Goal: Task Accomplishment & Management: Complete application form

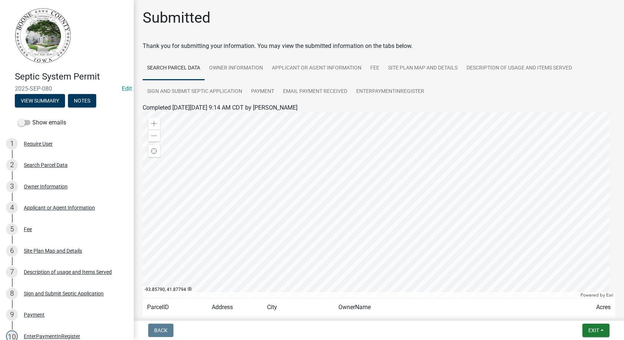
scroll to position [61, 0]
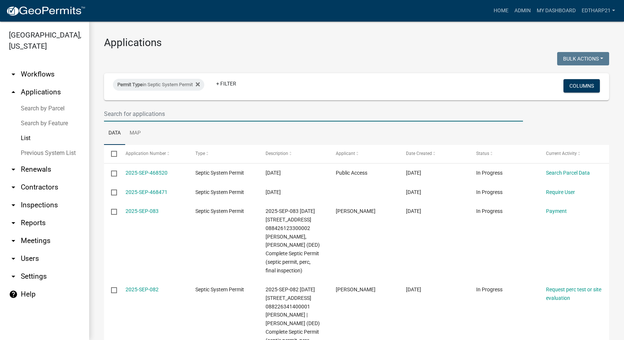
click at [124, 116] on input "text" at bounding box center [313, 113] width 419 height 15
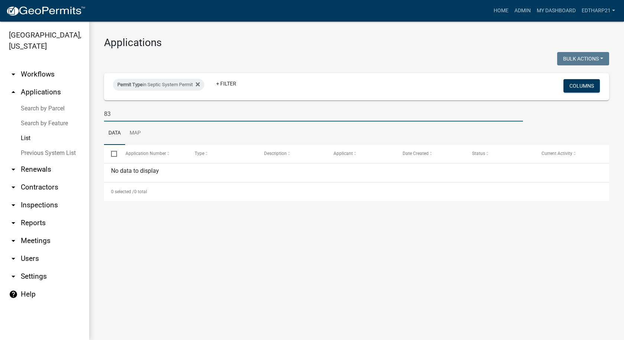
type input "8"
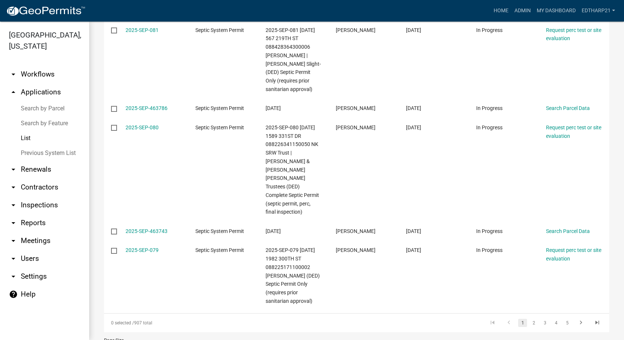
scroll to position [404, 0]
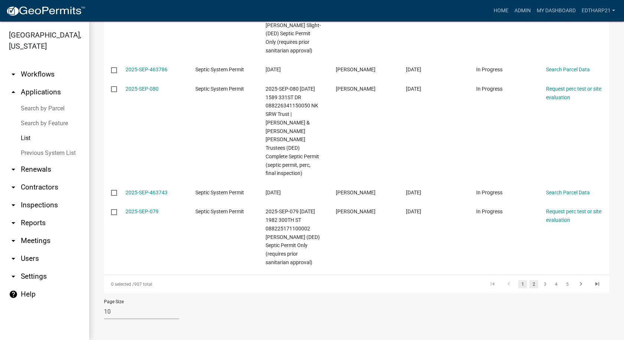
click at [530, 283] on link "2" at bounding box center [534, 284] width 9 height 8
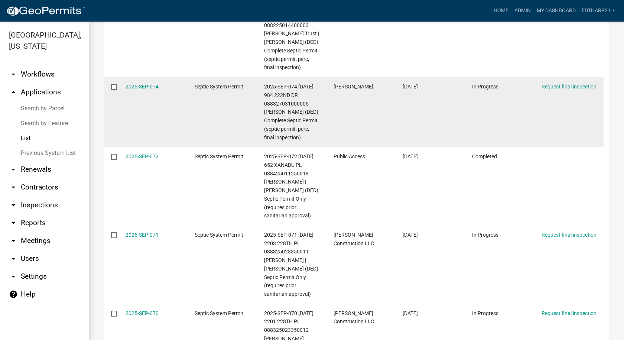
scroll to position [706, 0]
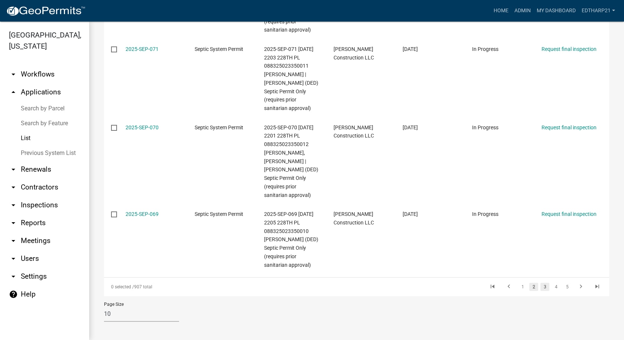
click at [541, 291] on link "3" at bounding box center [545, 287] width 9 height 8
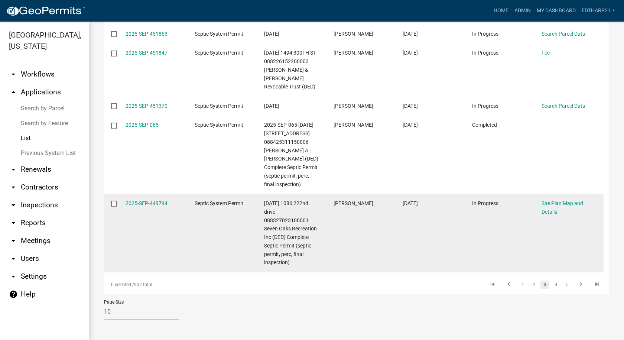
scroll to position [522, 0]
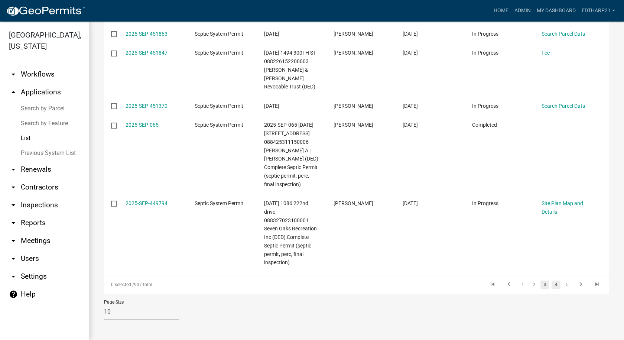
click at [552, 281] on link "4" at bounding box center [556, 285] width 9 height 8
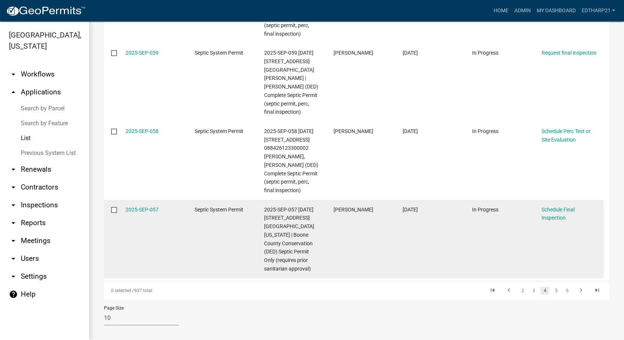
scroll to position [565, 0]
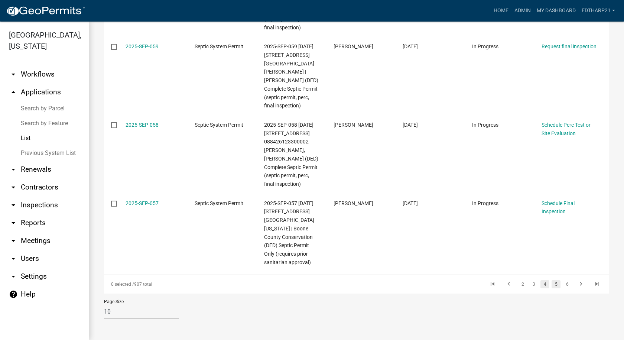
click at [552, 284] on link "5" at bounding box center [556, 284] width 9 height 8
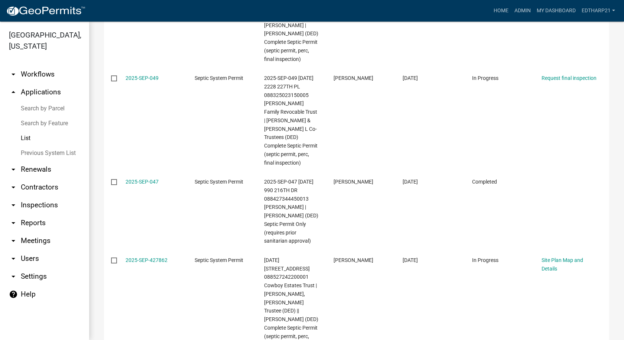
scroll to position [700, 0]
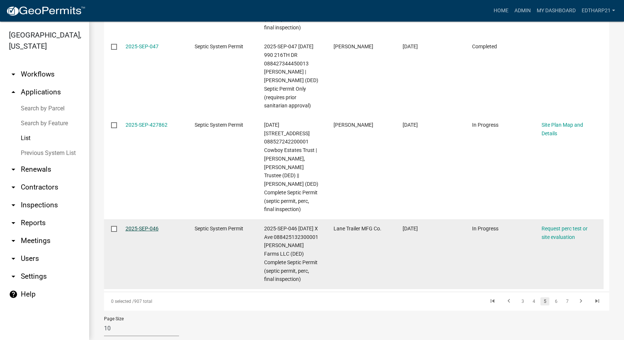
click at [135, 232] on link "2025-SEP-046" at bounding box center [142, 229] width 33 height 6
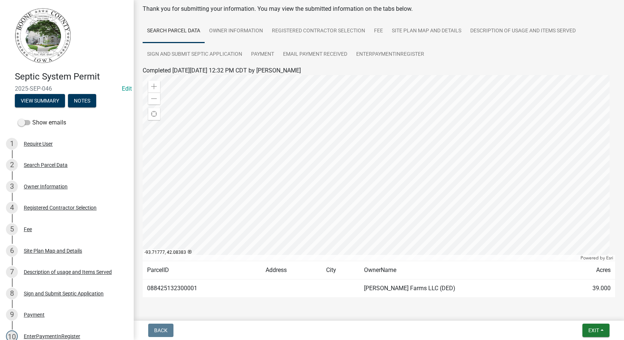
scroll to position [61, 0]
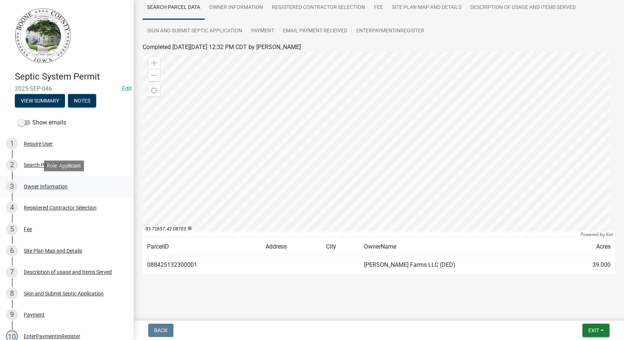
click at [37, 188] on div "Owner Information" at bounding box center [46, 186] width 44 height 5
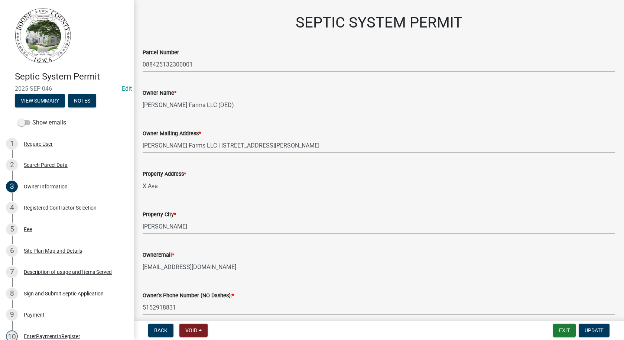
scroll to position [0, 0]
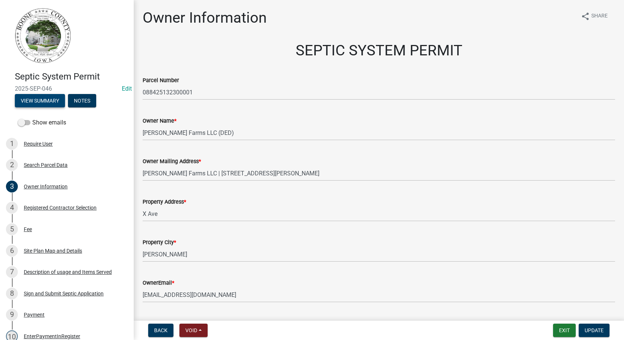
click at [57, 100] on button "View Summary" at bounding box center [40, 100] width 50 height 13
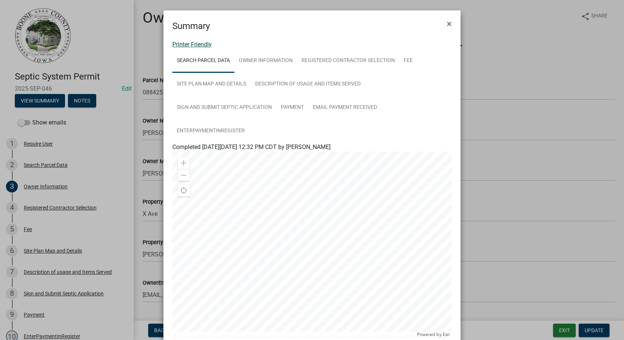
click at [203, 45] on link "Printer Friendly" at bounding box center [191, 44] width 39 height 7
click at [447, 23] on span "×" at bounding box center [449, 24] width 5 height 10
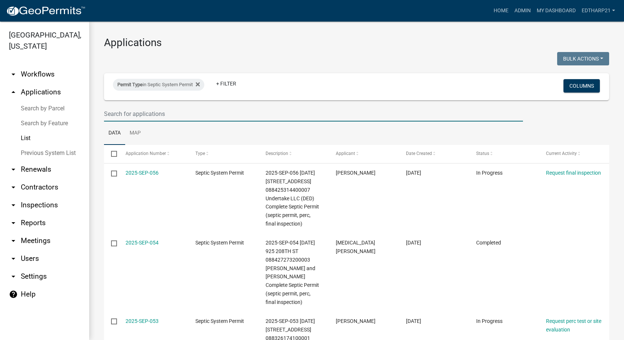
click at [105, 114] on input "text" at bounding box center [313, 113] width 419 height 15
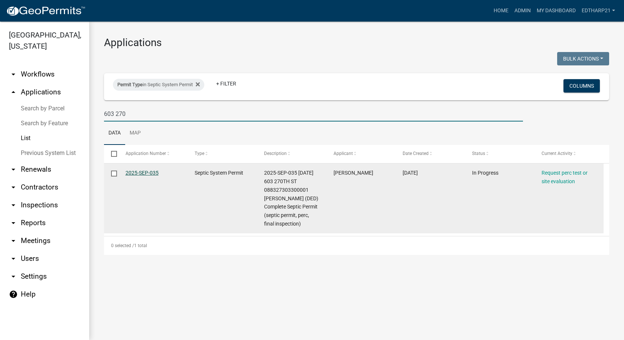
type input "603 270"
click at [155, 172] on link "2025-SEP-035" at bounding box center [142, 173] width 33 height 6
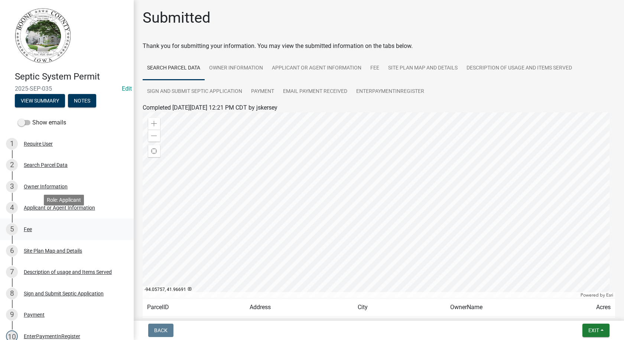
scroll to position [223, 0]
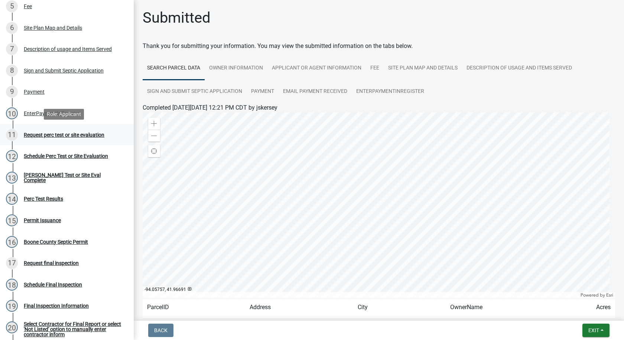
click at [62, 135] on div "Request perc test or site evaluation" at bounding box center [64, 134] width 81 height 5
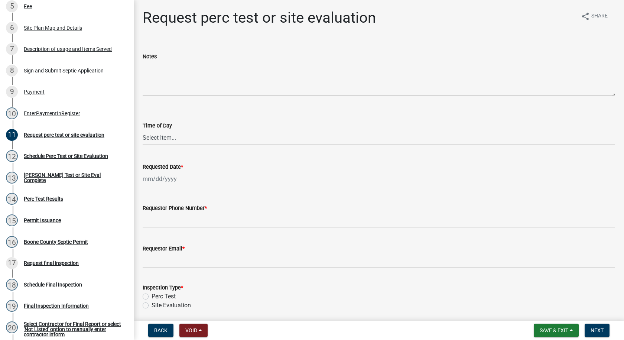
click at [158, 140] on select "Select Item... AM PM" at bounding box center [379, 137] width 473 height 15
click at [143, 130] on select "Select Item... AM PM" at bounding box center [379, 137] width 473 height 15
select select "6c109ef4-37e2-45c6-b0e8-db9b1cf7fb51"
click at [160, 181] on div at bounding box center [177, 178] width 68 height 15
select select "8"
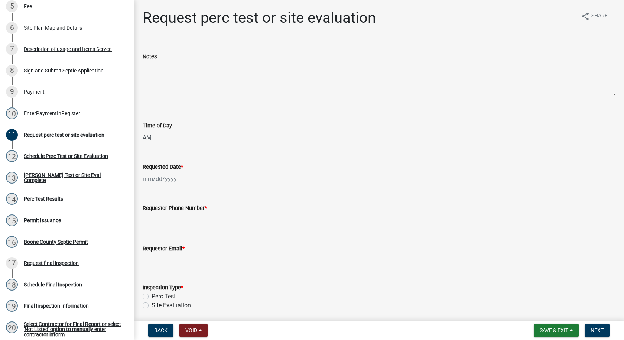
select select "2025"
click at [151, 268] on div "25" at bounding box center [150, 266] width 12 height 12
type input "[DATE]"
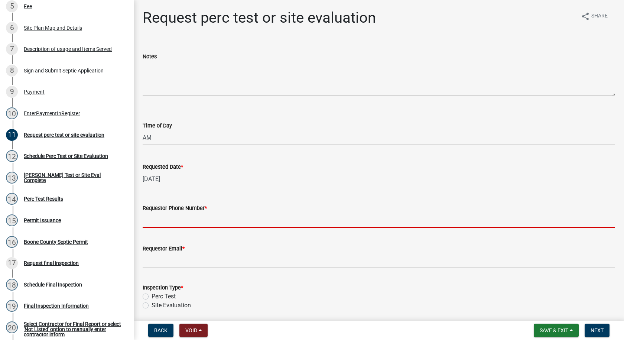
click at [158, 220] on input "Requestor Phone Number *" at bounding box center [379, 220] width 473 height 15
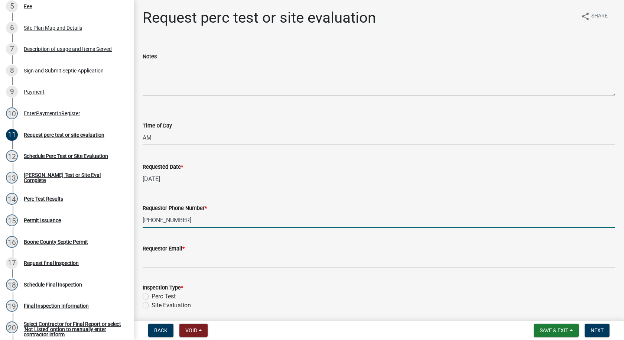
type input "[PHONE_NUMBER]"
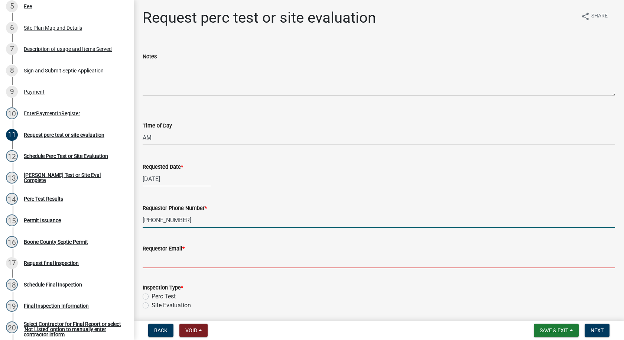
click at [172, 262] on input "Requestor Email *" at bounding box center [379, 260] width 473 height 15
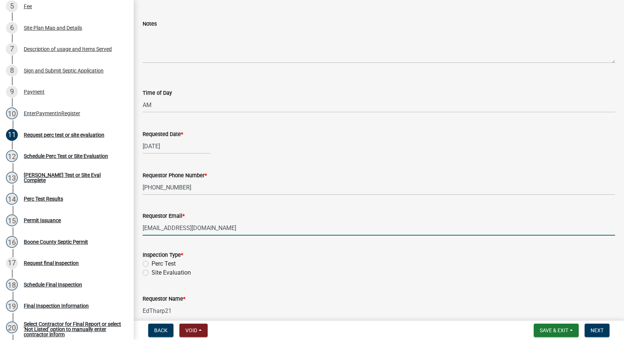
scroll to position [68, 0]
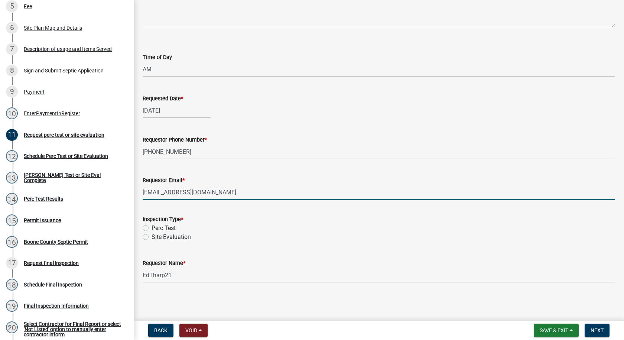
type input "[EMAIL_ADDRESS][DOMAIN_NAME]"
click at [152, 229] on label "Perc Test" at bounding box center [164, 228] width 24 height 9
click at [152, 229] on input "Perc Test" at bounding box center [154, 226] width 5 height 5
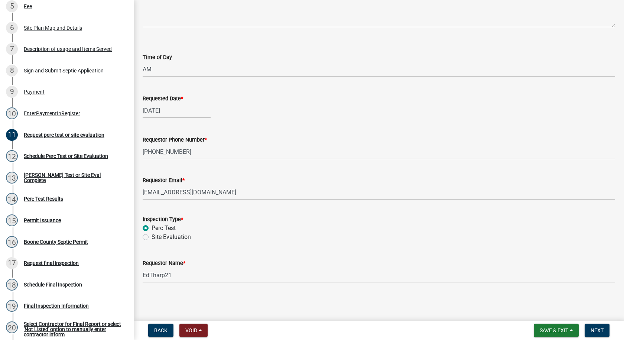
radio input "true"
drag, startPoint x: 172, startPoint y: 275, endPoint x: 177, endPoint y: 278, distance: 5.5
click at [173, 276] on input "EdTharp21" at bounding box center [379, 275] width 473 height 15
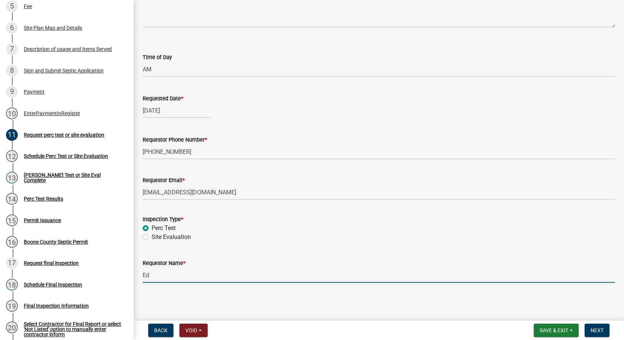
type input "E"
type input "[PERSON_NAME]"
click at [593, 324] on button "Next" at bounding box center [597, 330] width 25 height 13
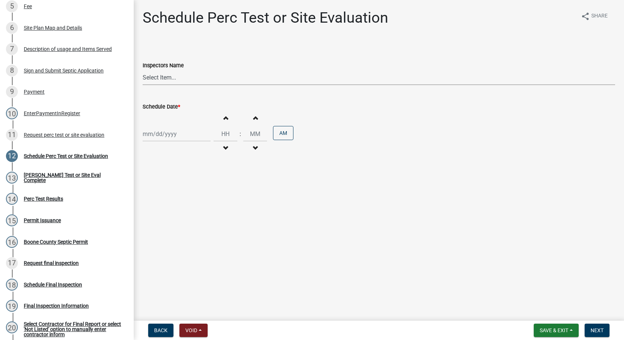
click at [164, 81] on select "Select Item... EdTharp21 (EdTharp21) mspeers ([PERSON_NAME]) WandaCox ([PERSON_…" at bounding box center [379, 77] width 473 height 15
select select "1166babb-7ce8-442f-9c4a-1180ef3e1882"
click at [143, 70] on select "Select Item... EdTharp21 (EdTharp21) mspeers ([PERSON_NAME]) WandaCox ([PERSON_…" at bounding box center [379, 77] width 473 height 15
click at [156, 133] on div at bounding box center [177, 133] width 68 height 15
select select "8"
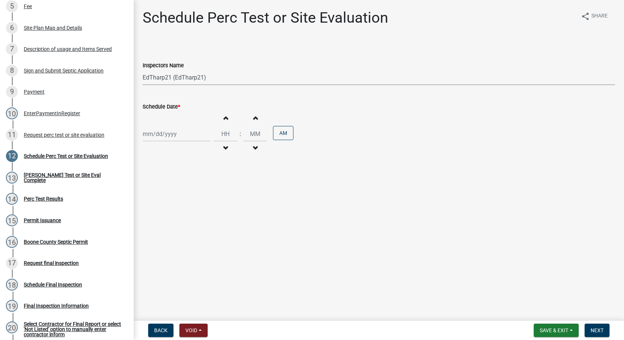
select select "2025"
click at [148, 221] on div "25" at bounding box center [150, 221] width 12 height 12
type input "[DATE]"
click at [224, 148] on span "button" at bounding box center [226, 148] width 4 height 6
type input "11"
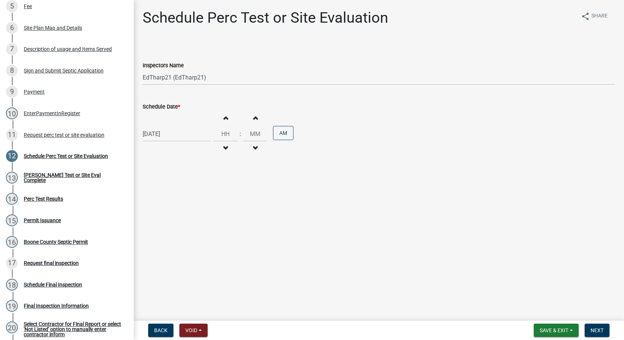
type input "00"
click at [224, 148] on span "button" at bounding box center [226, 148] width 4 height 6
type input "09"
click at [253, 119] on span "button" at bounding box center [255, 118] width 4 height 6
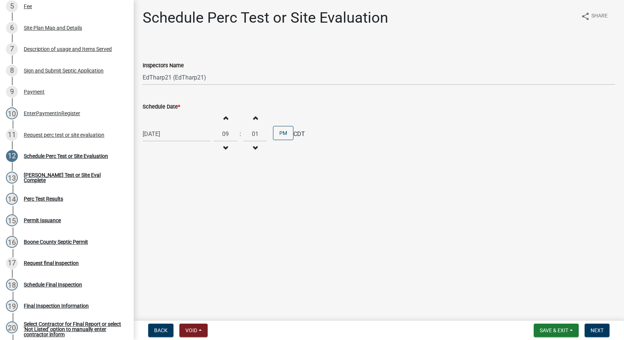
click at [253, 119] on span "button" at bounding box center [255, 118] width 4 height 6
click at [253, 118] on span "button" at bounding box center [255, 118] width 4 height 6
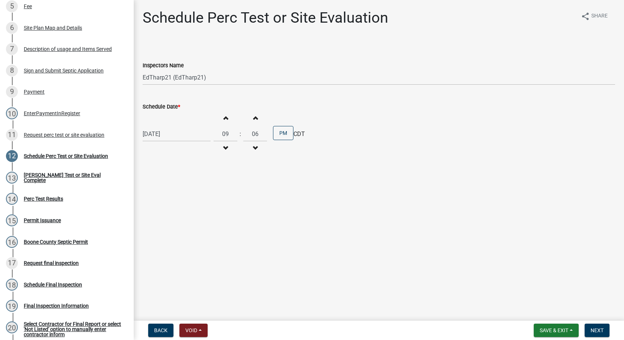
click at [253, 118] on span "button" at bounding box center [255, 118] width 4 height 6
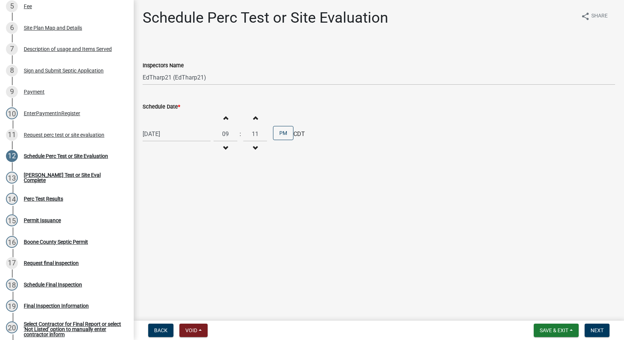
click at [253, 118] on span "button" at bounding box center [255, 118] width 4 height 6
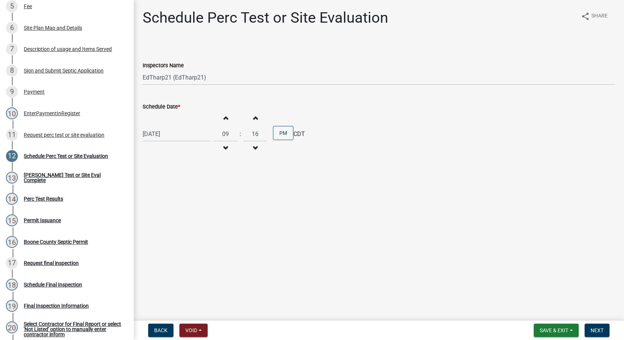
click at [253, 118] on span "button" at bounding box center [255, 118] width 4 height 6
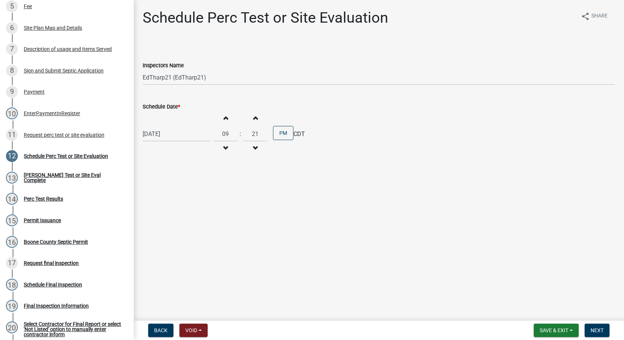
click at [253, 118] on span "button" at bounding box center [255, 118] width 4 height 6
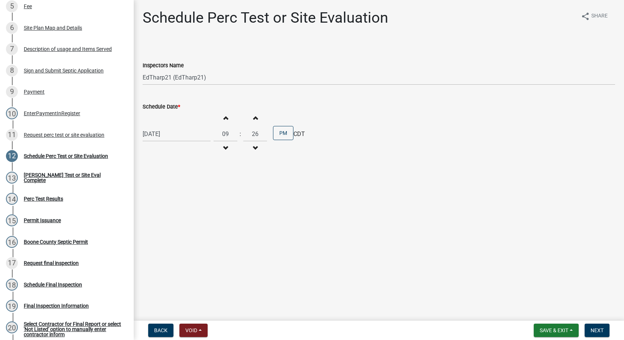
click at [253, 118] on span "button" at bounding box center [255, 118] width 4 height 6
click at [253, 119] on span "button" at bounding box center [255, 118] width 4 height 6
type input "30"
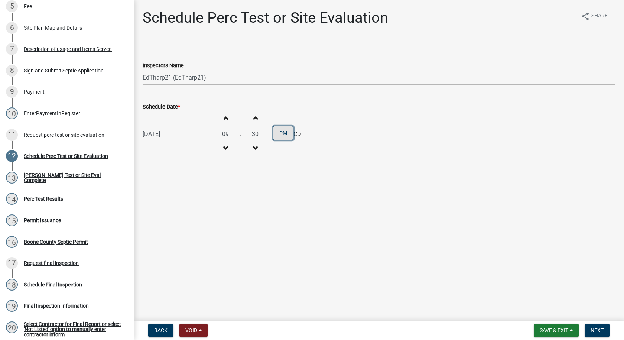
click at [279, 136] on button "PM" at bounding box center [283, 133] width 20 height 14
click at [596, 331] on span "Next" at bounding box center [597, 330] width 13 height 6
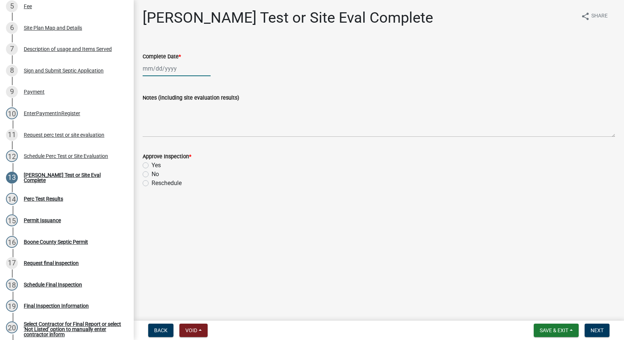
click at [172, 69] on div at bounding box center [177, 68] width 68 height 15
select select "8"
select select "2025"
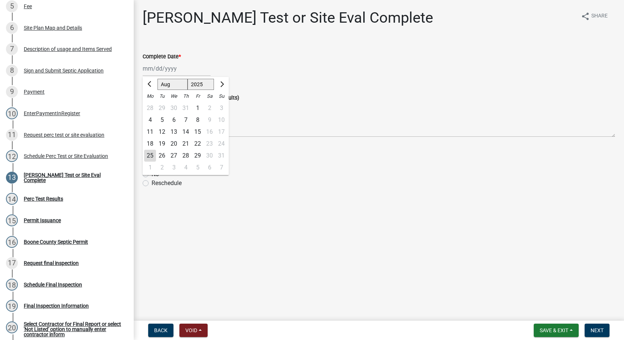
click at [152, 152] on div "25" at bounding box center [150, 156] width 12 height 12
type input "[DATE]"
click at [152, 164] on label "Yes" at bounding box center [156, 165] width 9 height 9
click at [152, 164] on input "Yes" at bounding box center [154, 163] width 5 height 5
radio input "true"
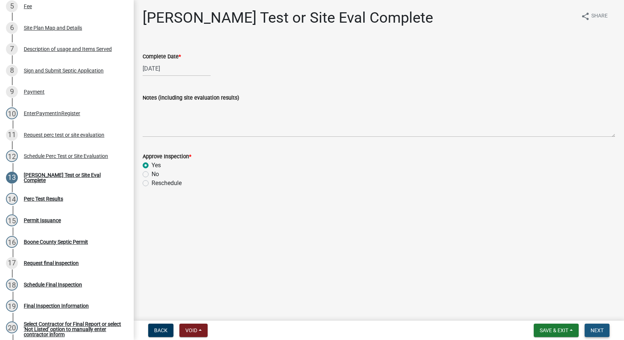
click at [591, 330] on span "Next" at bounding box center [597, 330] width 13 height 6
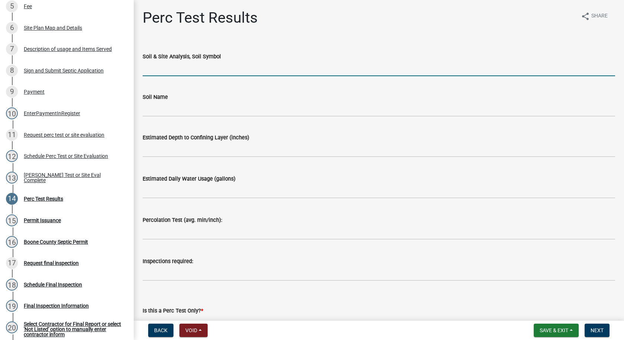
click at [163, 69] on input "Soil & Site Analysis, Soil Symbol" at bounding box center [379, 68] width 473 height 15
type input "L138B"
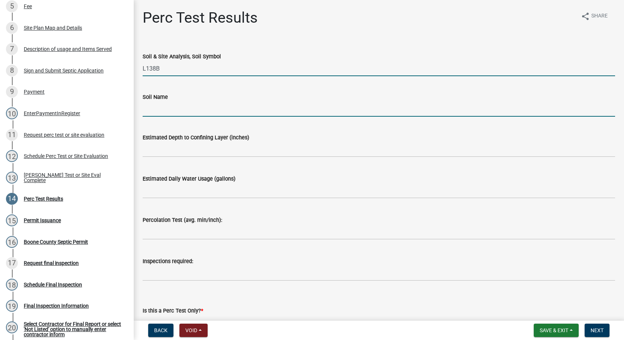
click at [177, 107] on input "Soil Name" at bounding box center [379, 108] width 473 height 15
type input "Clarion Loam"
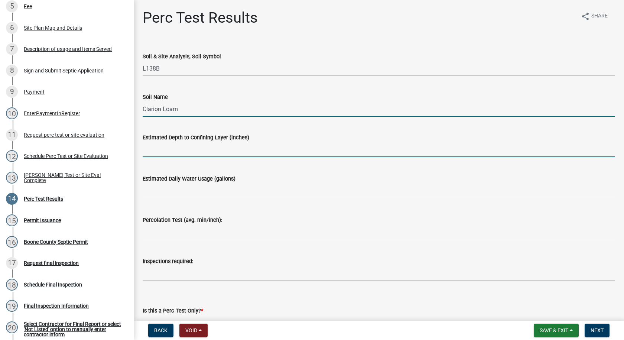
click at [181, 152] on input "text" at bounding box center [379, 149] width 473 height 15
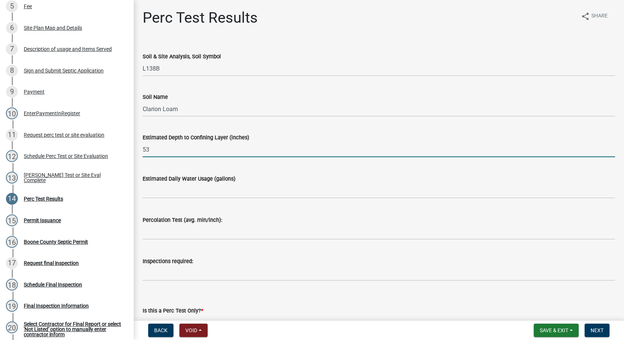
type input "53"
click at [187, 194] on input "text" at bounding box center [379, 190] width 473 height 15
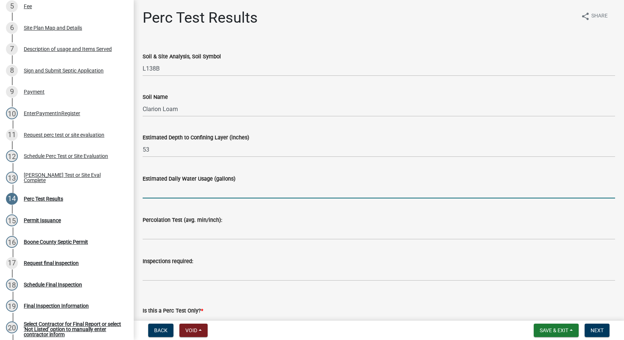
type input "150"
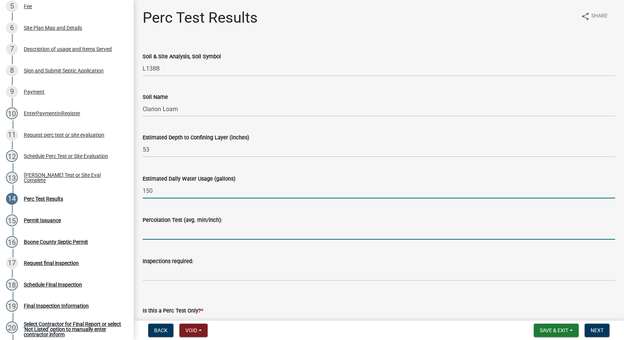
click at [154, 236] on input "text" at bounding box center [379, 231] width 473 height 15
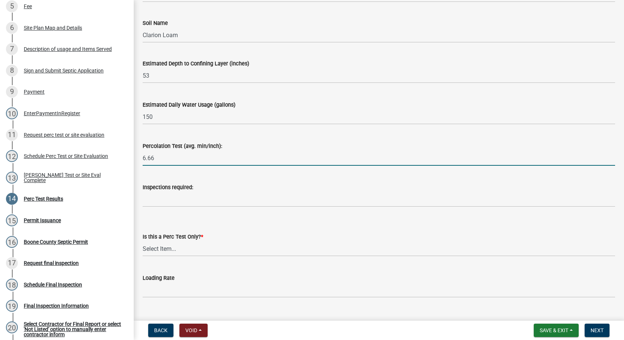
scroll to position [90, 0]
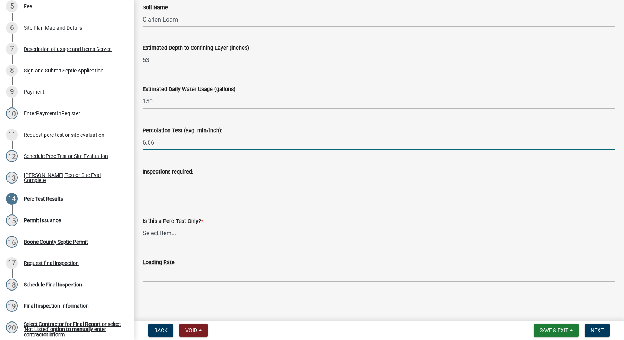
type input "6.66"
click at [164, 184] on input "Inspections required:" at bounding box center [379, 183] width 473 height 15
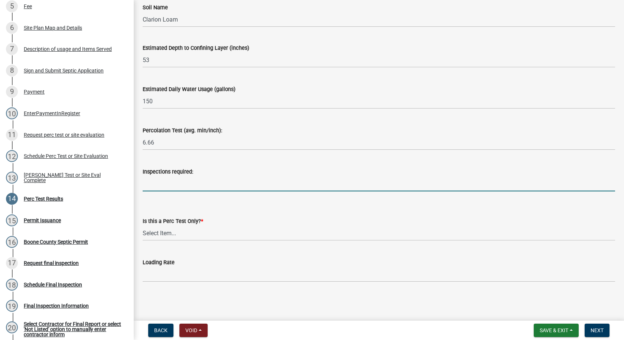
type input "Final"
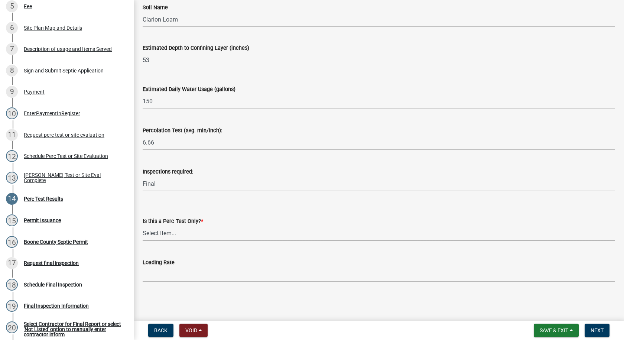
click at [169, 237] on select "Select Item... Yes No" at bounding box center [379, 233] width 473 height 15
click at [143, 226] on select "Select Item... Yes No" at bounding box center [379, 233] width 473 height 15
select select "24454754-256b-47dd-bfd0-3cbbb785a58c"
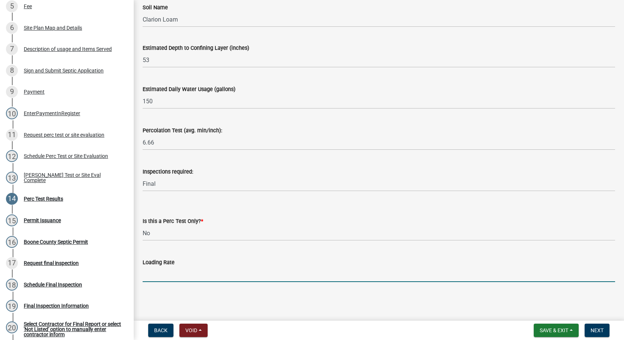
click at [151, 277] on input "text" at bounding box center [379, 274] width 473 height 15
type input "0.7"
click at [596, 330] on span "Next" at bounding box center [597, 330] width 13 height 6
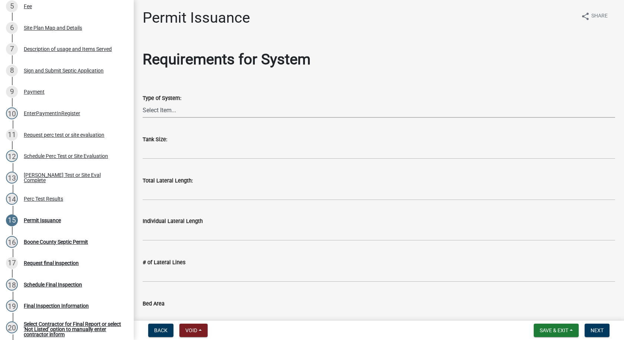
click at [181, 110] on select "Select Item... At grade [GEOGRAPHIC_DATA] Other Peat Sand filter Textile Waterl…" at bounding box center [379, 110] width 473 height 15
click at [143, 103] on select "Select Item... At grade [GEOGRAPHIC_DATA] Other Peat Sand filter Textile Waterl…" at bounding box center [379, 110] width 473 height 15
select select "dd49108b-4343-499e-957f-4d6750075002"
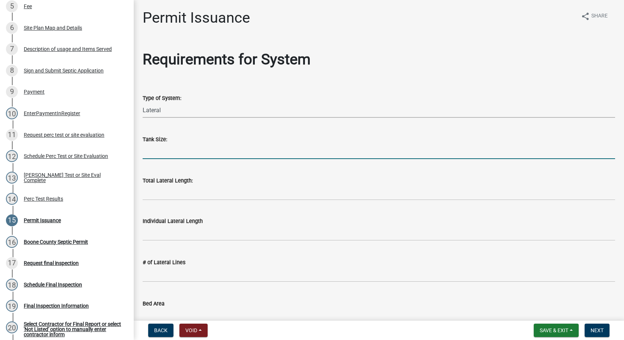
click at [165, 155] on input "text" at bounding box center [379, 151] width 473 height 15
type input "1250"
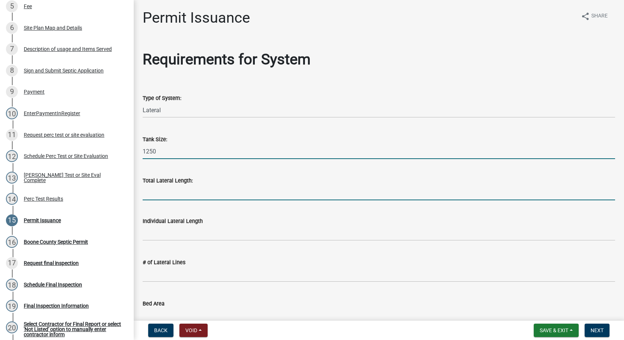
click at [172, 193] on input "Total Lateral Length:" at bounding box center [379, 192] width 473 height 15
type input "70'"
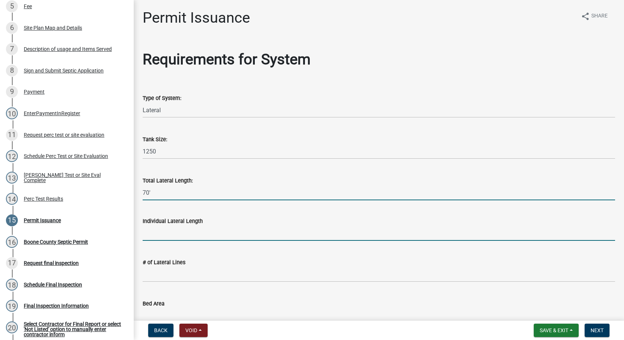
click at [167, 237] on input "text" at bounding box center [379, 233] width 473 height 15
type input "1"
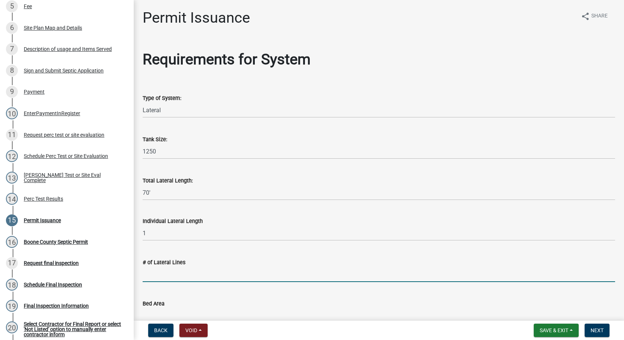
click at [168, 275] on input "text" at bounding box center [379, 274] width 473 height 15
click at [146, 232] on input "1" at bounding box center [379, 233] width 473 height 15
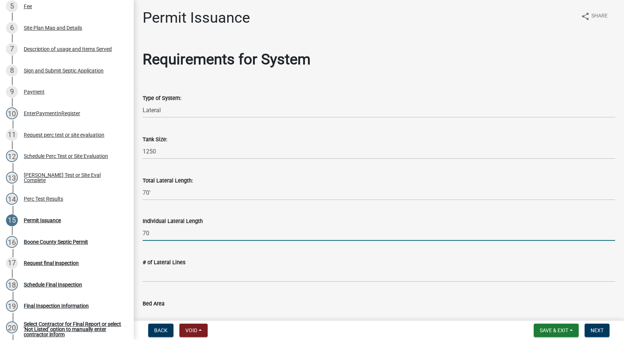
type input "70"
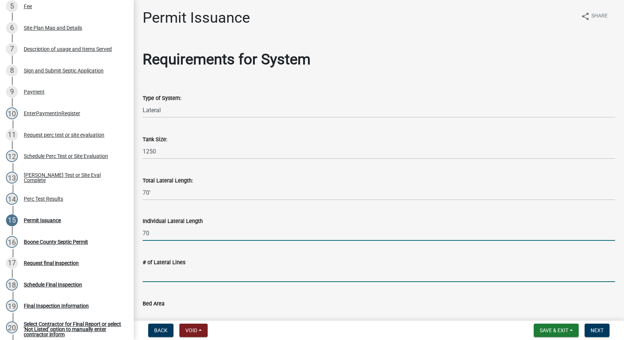
click at [152, 275] on input "text" at bounding box center [379, 274] width 473 height 15
type input "1"
click at [166, 303] on div "Bed Area" at bounding box center [379, 303] width 473 height 9
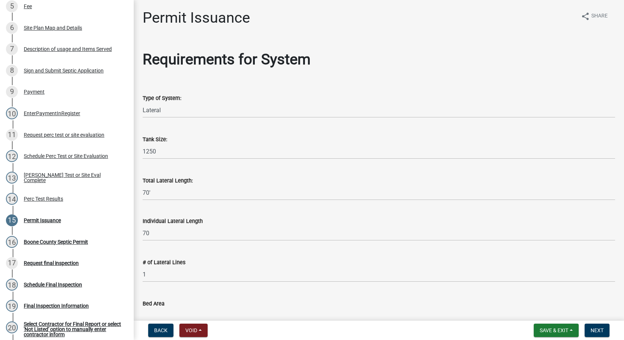
click at [154, 311] on input "Bed Area" at bounding box center [379, 315] width 473 height 15
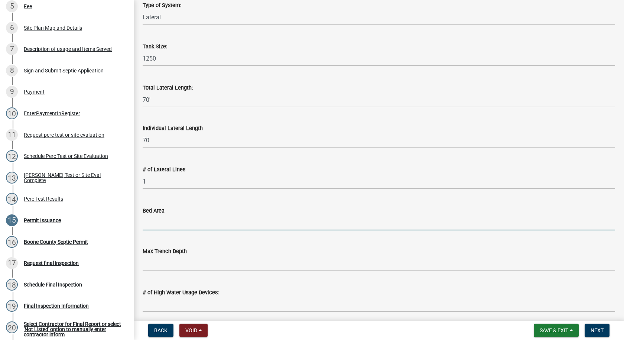
scroll to position [111, 0]
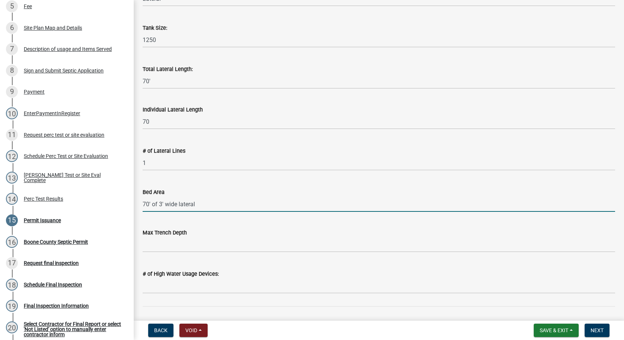
type input "70' of 3' wide lateral"
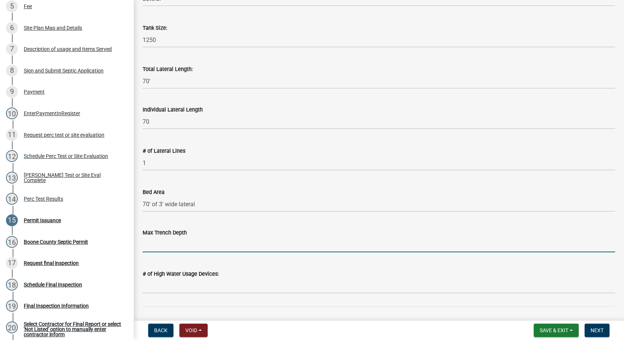
click at [146, 246] on input "text" at bounding box center [379, 244] width 473 height 15
type input "17"
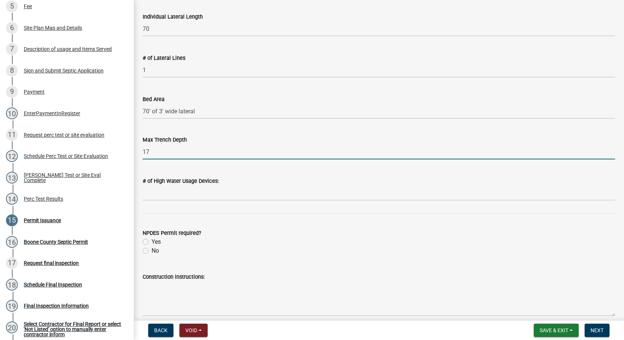
scroll to position [223, 0]
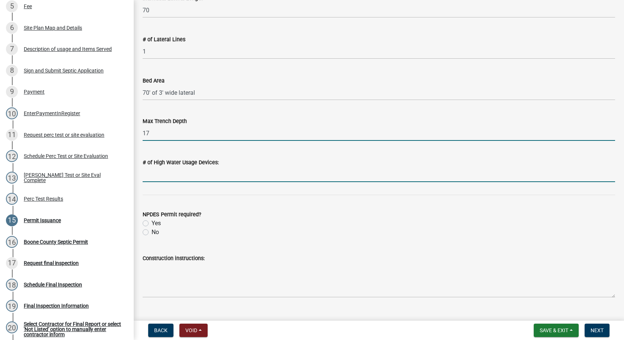
click at [143, 174] on input "text" at bounding box center [379, 174] width 473 height 15
type input "0"
click at [152, 231] on label "No" at bounding box center [155, 232] width 7 height 9
click at [152, 231] on input "No" at bounding box center [154, 230] width 5 height 5
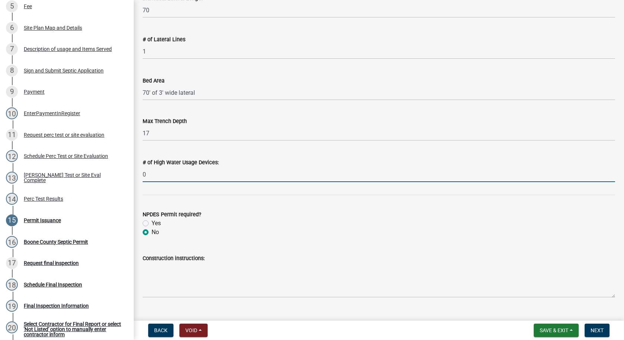
radio input "true"
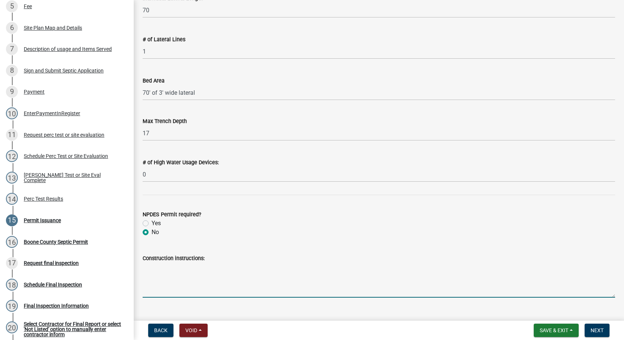
click at [153, 266] on textarea "Construction instructions:" at bounding box center [379, 280] width 473 height 35
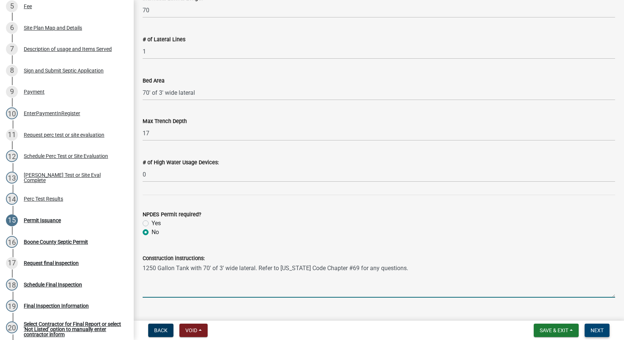
type textarea "1250 Gallon Tank with 70' of 3' wide lateral. Refer to [US_STATE] Code Chapter …"
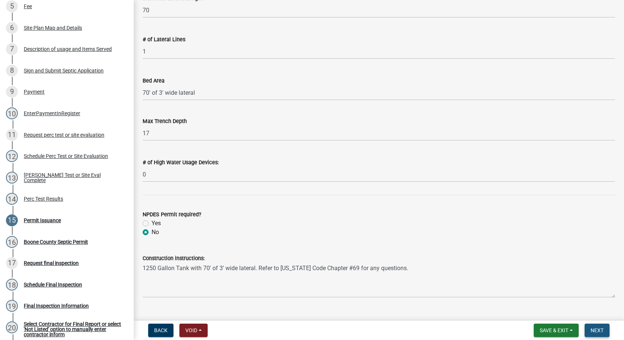
click at [597, 330] on span "Next" at bounding box center [597, 330] width 13 height 6
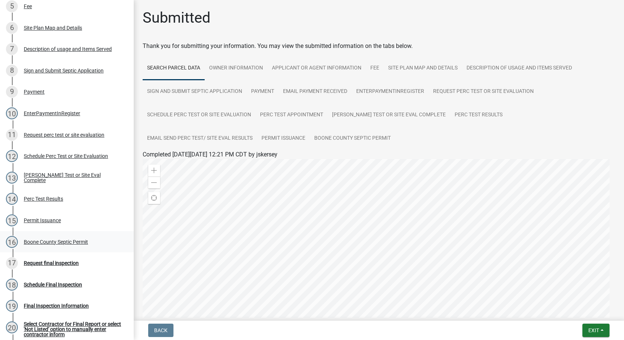
click at [56, 242] on div "Boone County Septic Permit" at bounding box center [56, 241] width 64 height 5
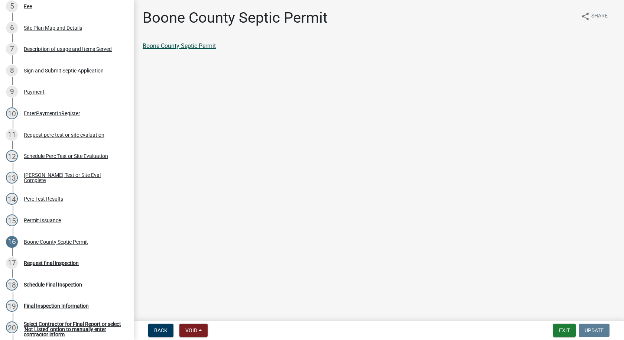
click at [184, 46] on link "Boone County Septic Permit" at bounding box center [179, 45] width 73 height 7
